Goal: Check status: Check status

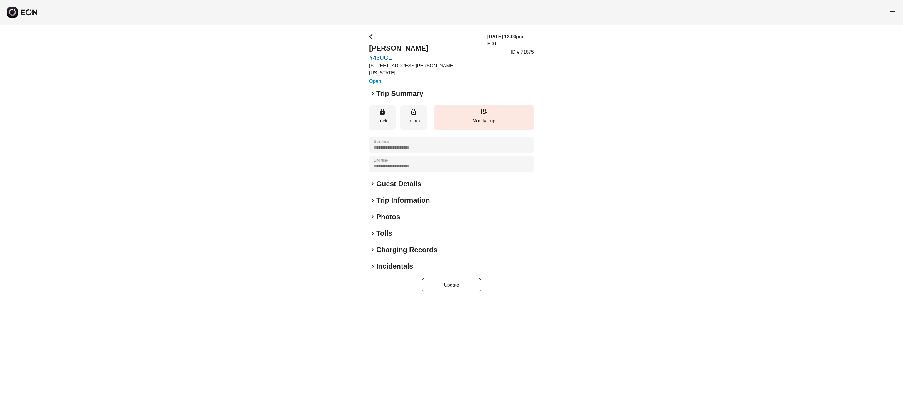
click at [524, 49] on p "ID # 71675" at bounding box center [522, 52] width 23 height 7
click at [528, 49] on p "ID # 71675" at bounding box center [522, 52] width 23 height 7
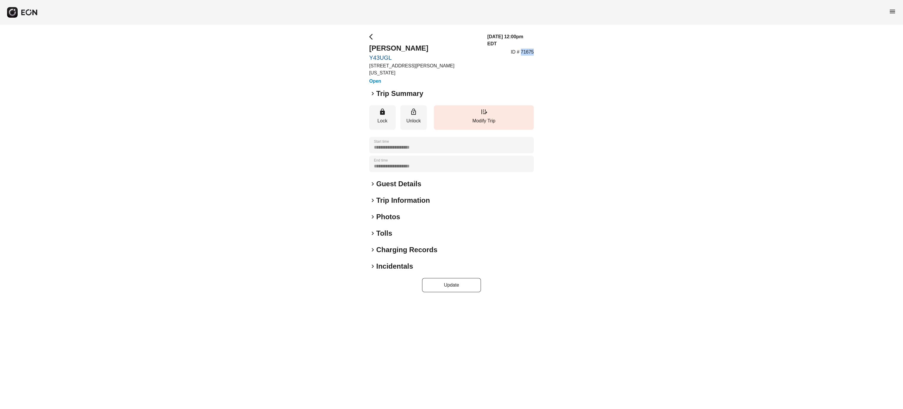
click at [528, 49] on p "ID # 71675" at bounding box center [522, 52] width 23 height 7
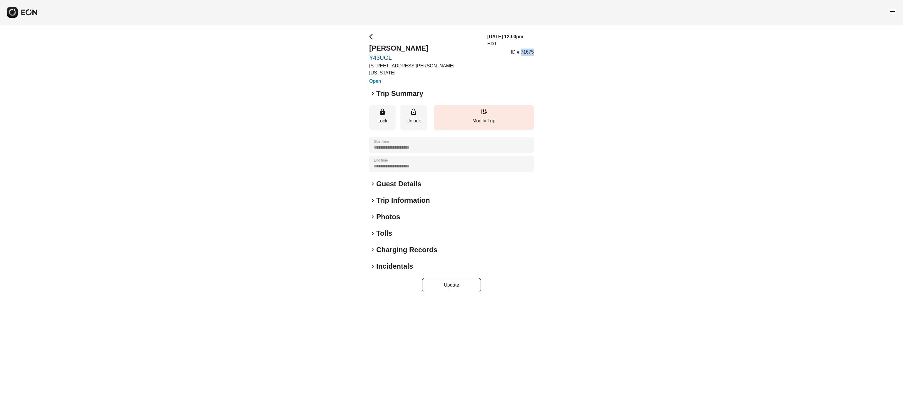
copy p "71675"
